Goal: Find specific page/section: Find specific page/section

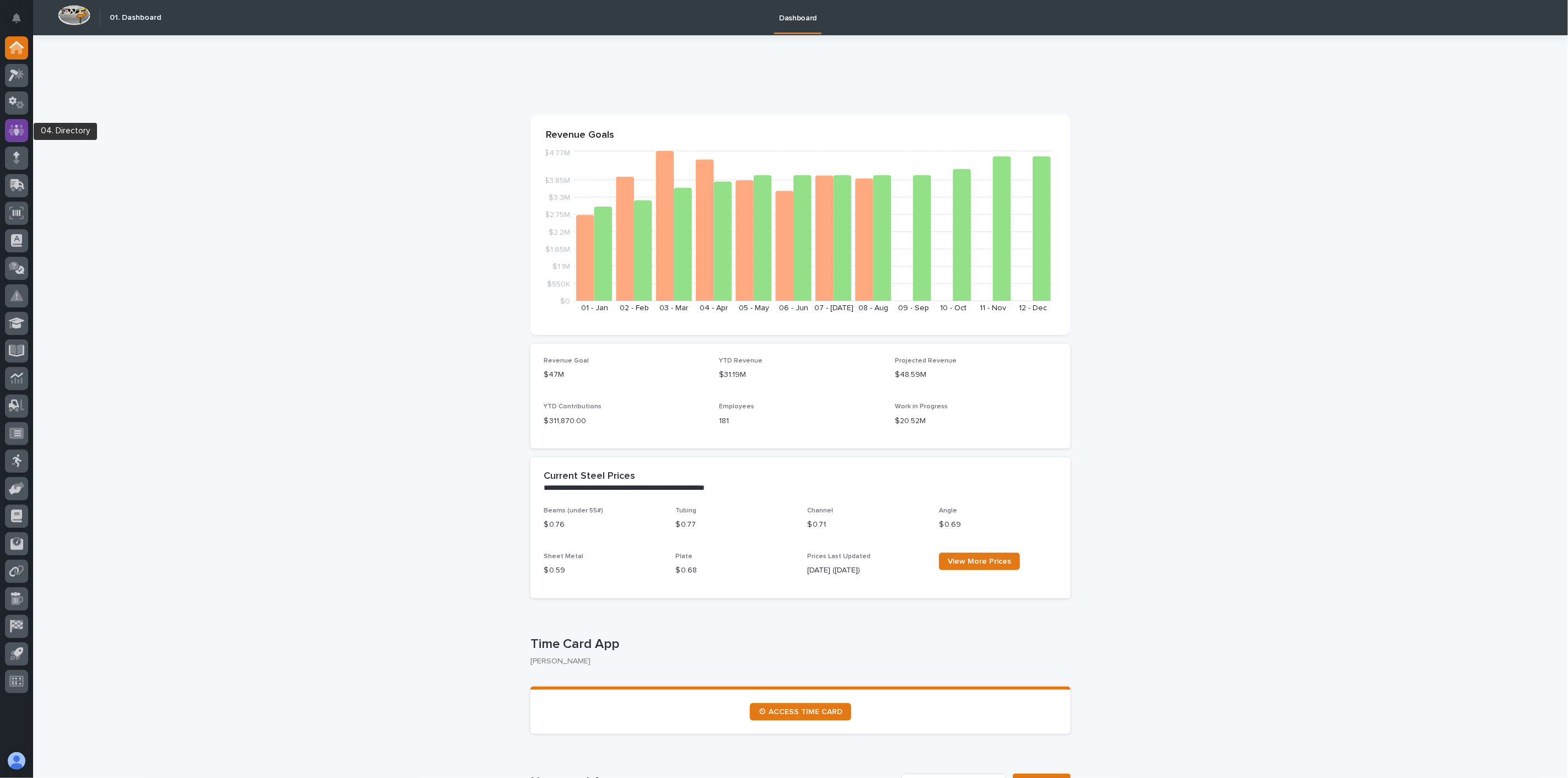
click at [18, 125] on icon at bounding box center [16, 130] width 7 height 11
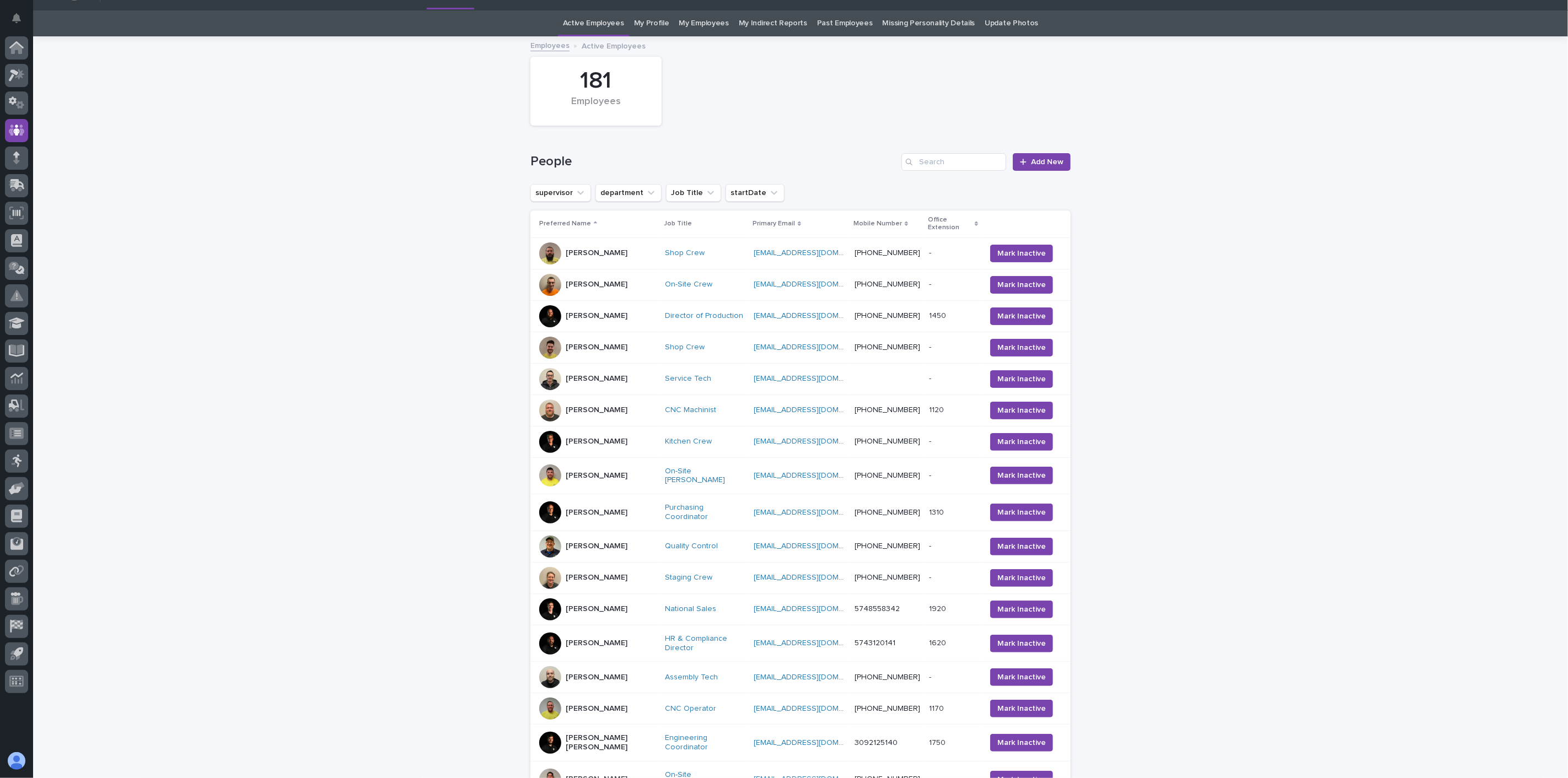
scroll to position [230, 0]
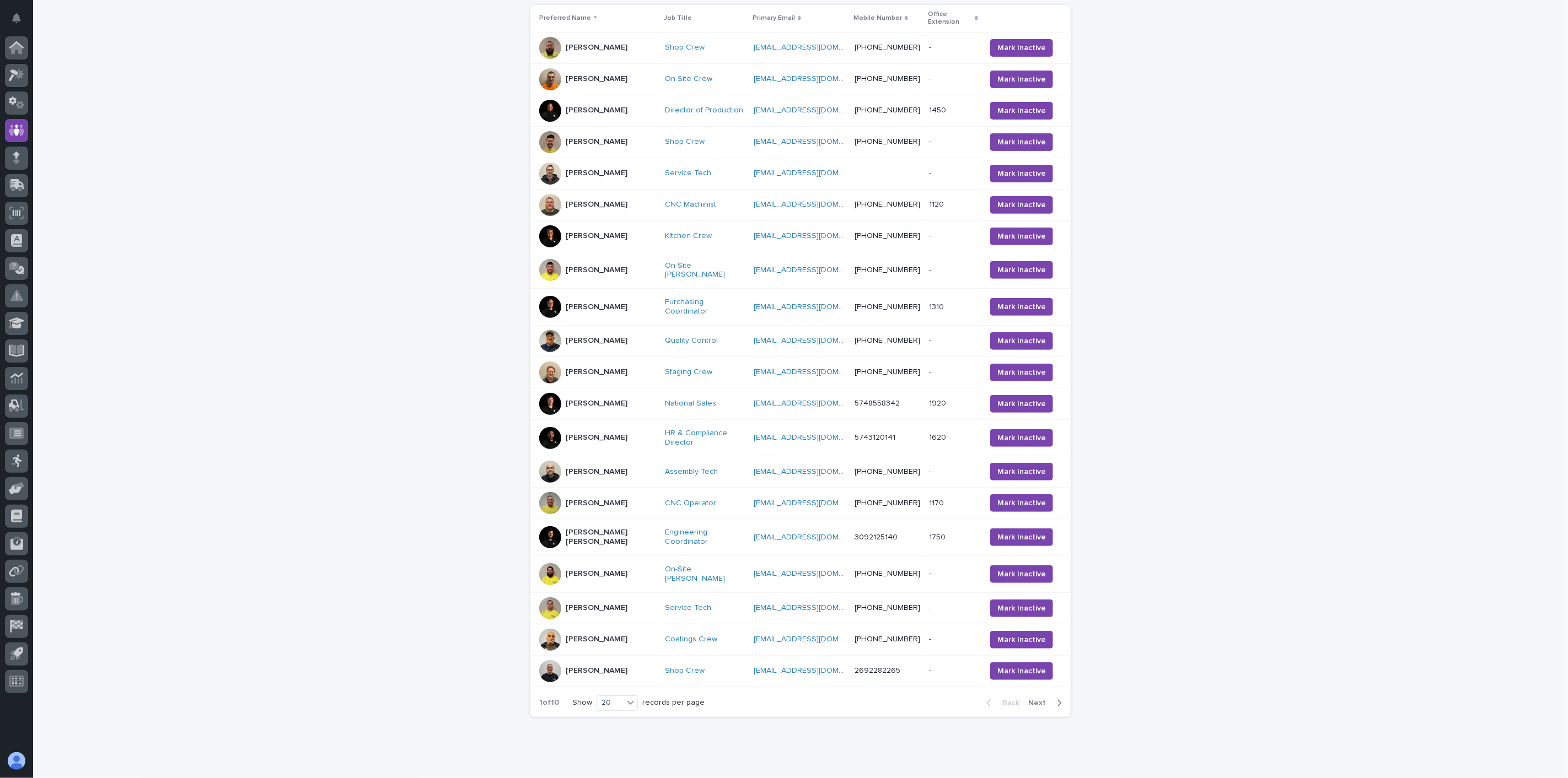
click at [1034, 699] on span "Next" at bounding box center [1040, 703] width 24 height 8
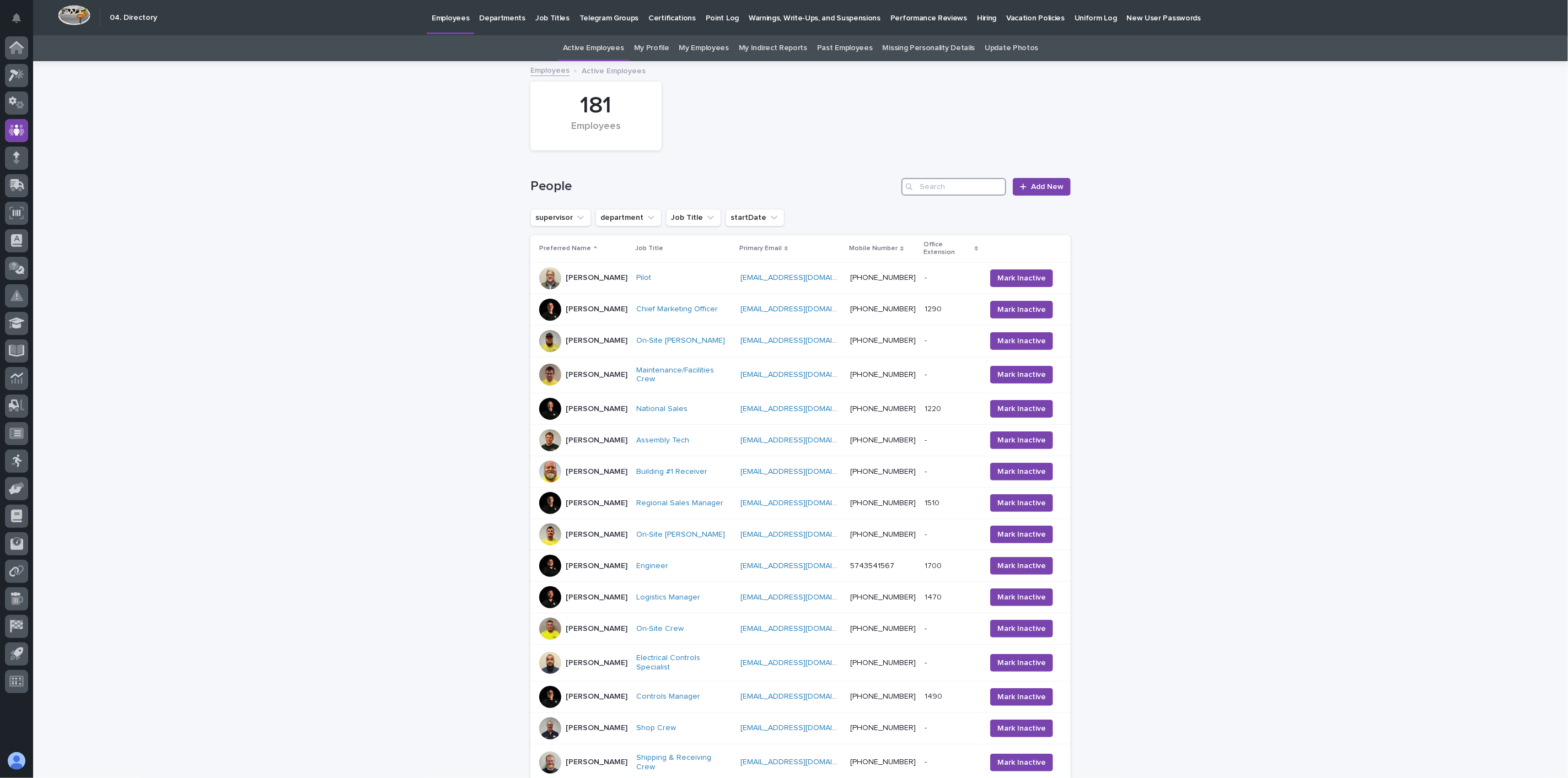
click at [955, 182] on input "Search" at bounding box center [954, 187] width 105 height 17
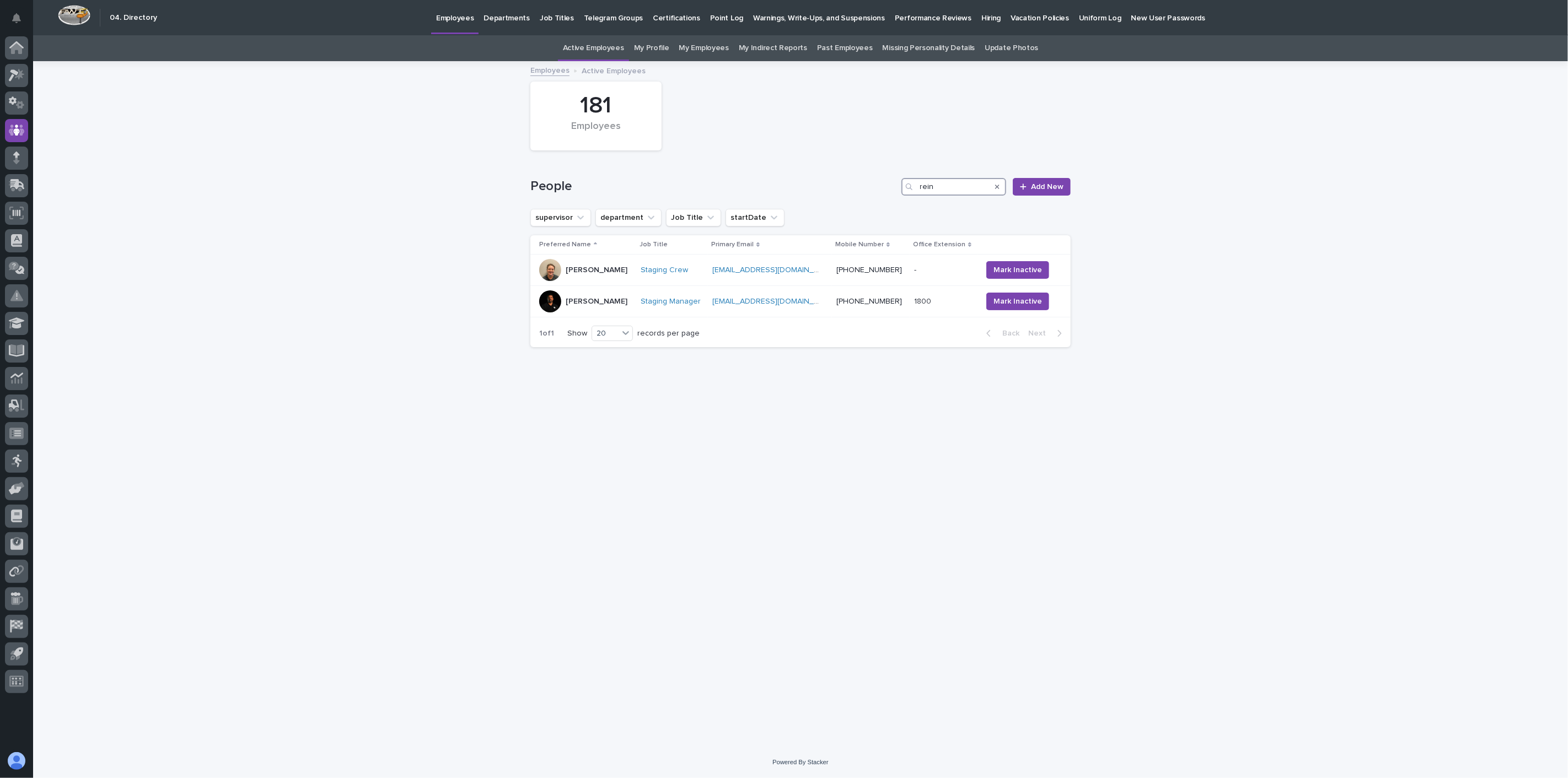
type input "rein"
click at [556, 72] on link "Employees" at bounding box center [550, 69] width 39 height 12
